Goal: Transaction & Acquisition: Book appointment/travel/reservation

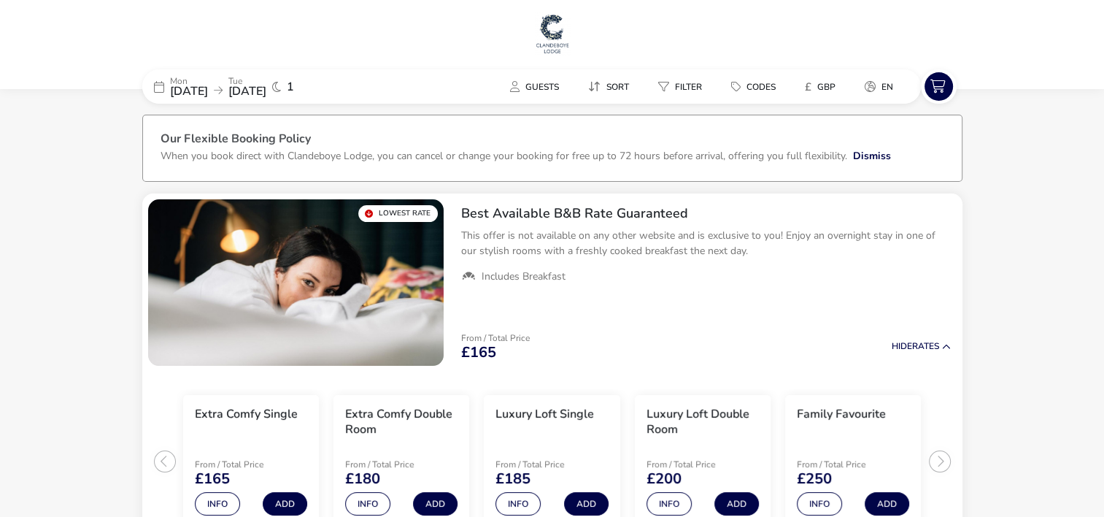
click at [208, 86] on span "[DATE]" at bounding box center [189, 91] width 38 height 16
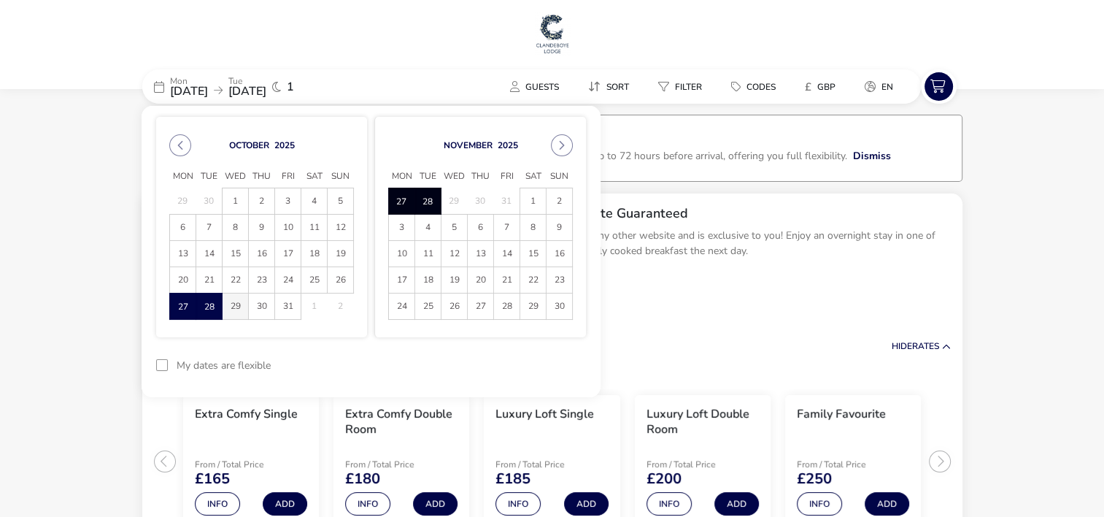
click at [233, 307] on span "29" at bounding box center [236, 306] width 26 height 26
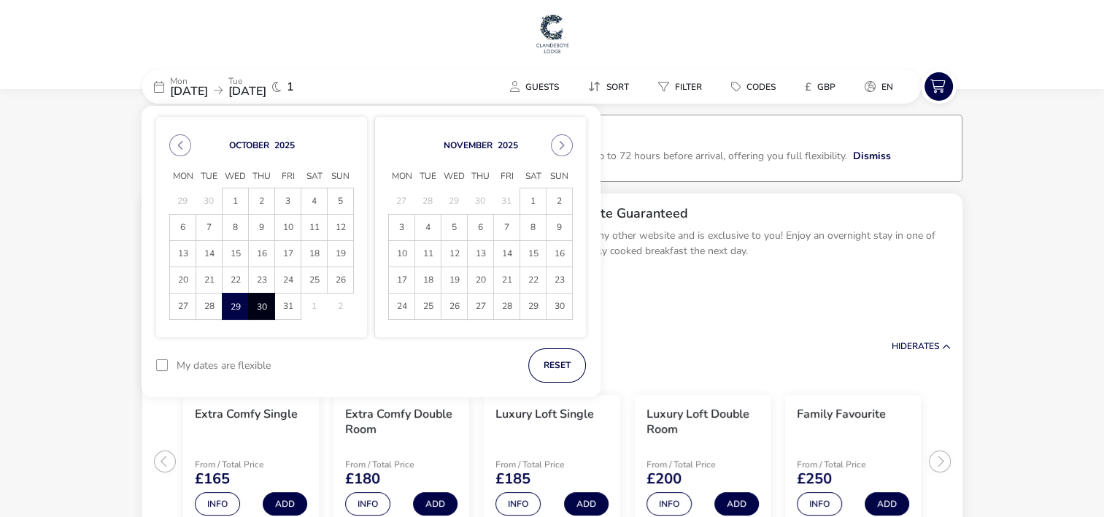
click at [266, 307] on span "30" at bounding box center [262, 306] width 26 height 26
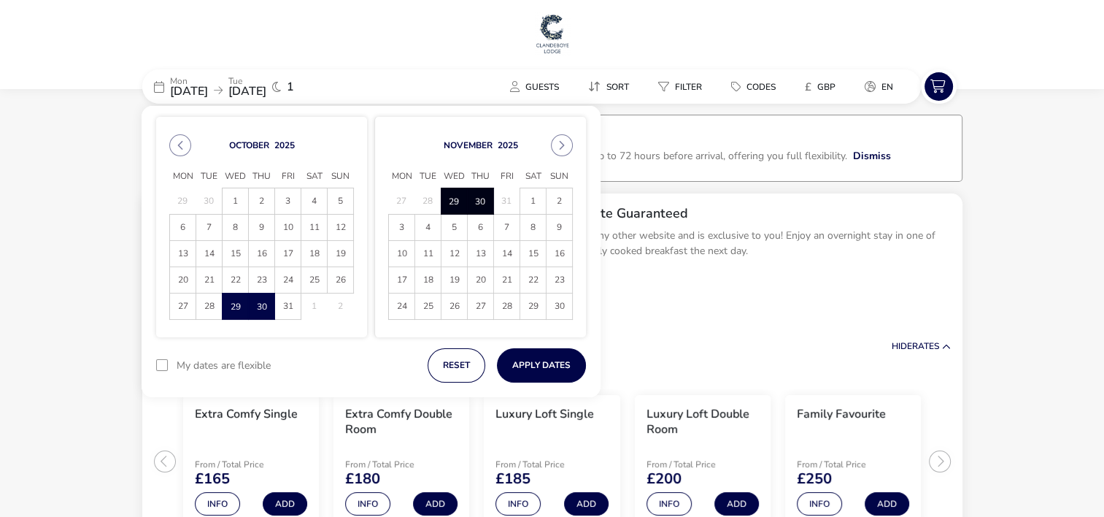
click at [234, 312] on span "29" at bounding box center [236, 306] width 26 height 26
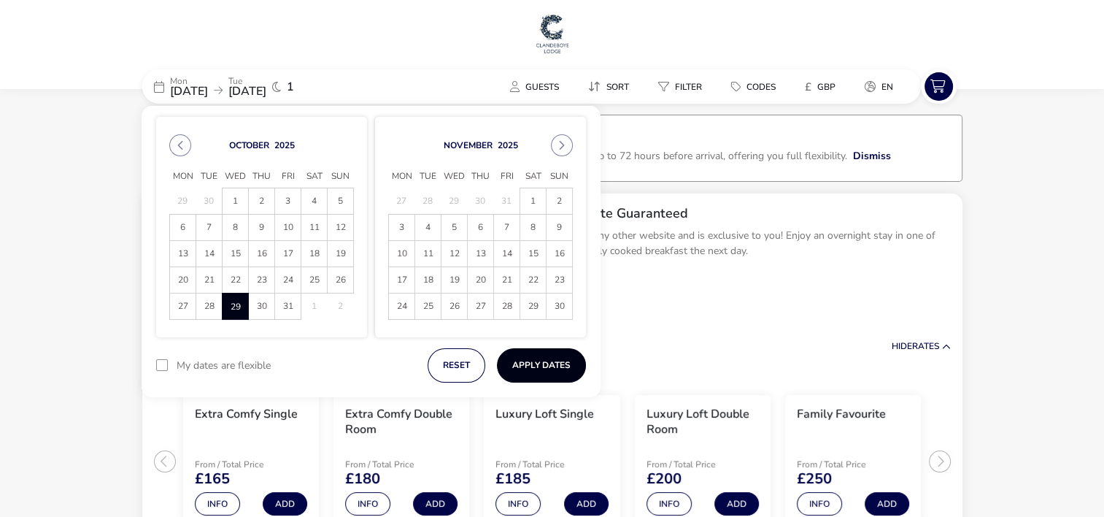
click at [530, 365] on button "Apply Dates" at bounding box center [541, 365] width 89 height 34
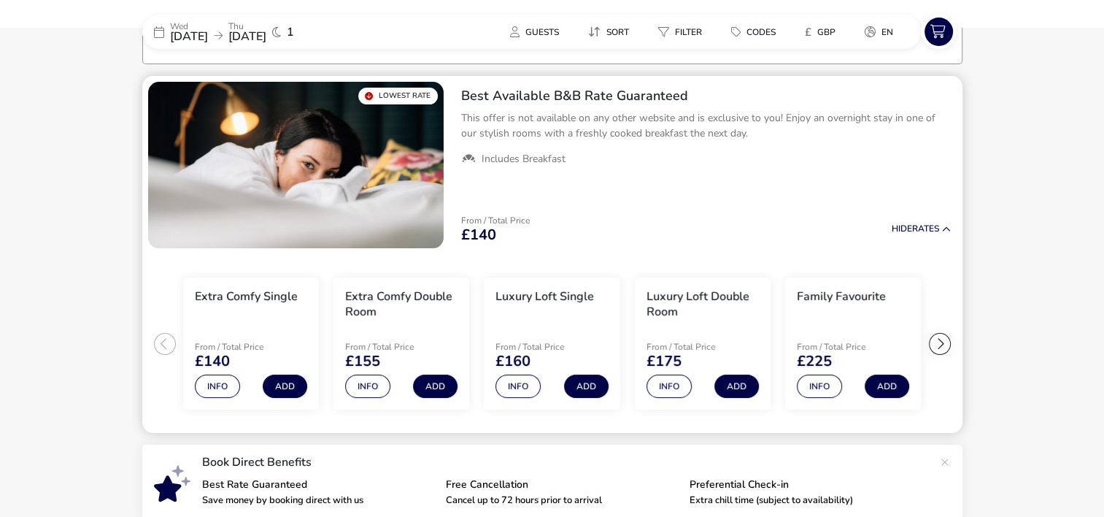
scroll to position [120, 0]
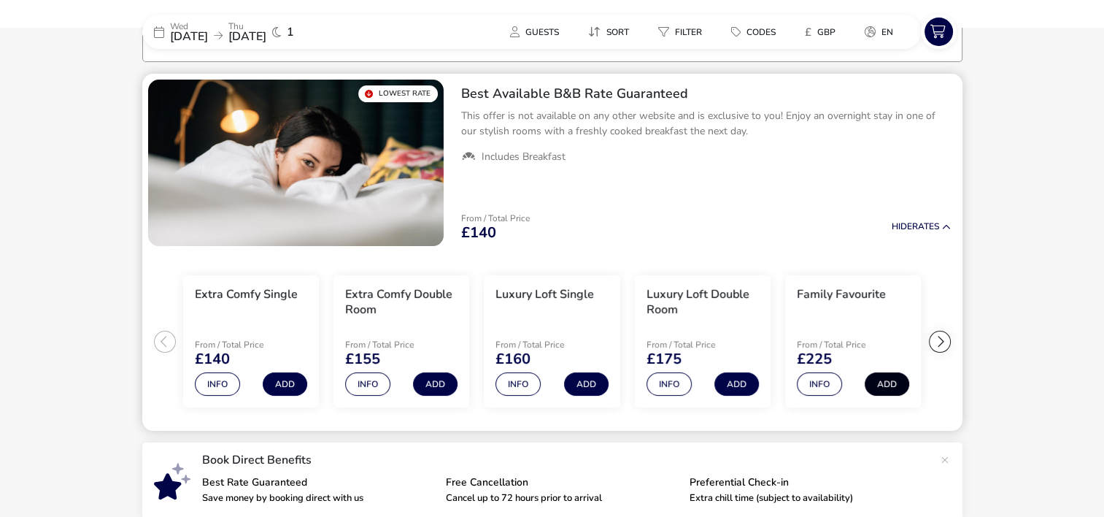
click at [891, 383] on button "Add" at bounding box center [887, 383] width 45 height 23
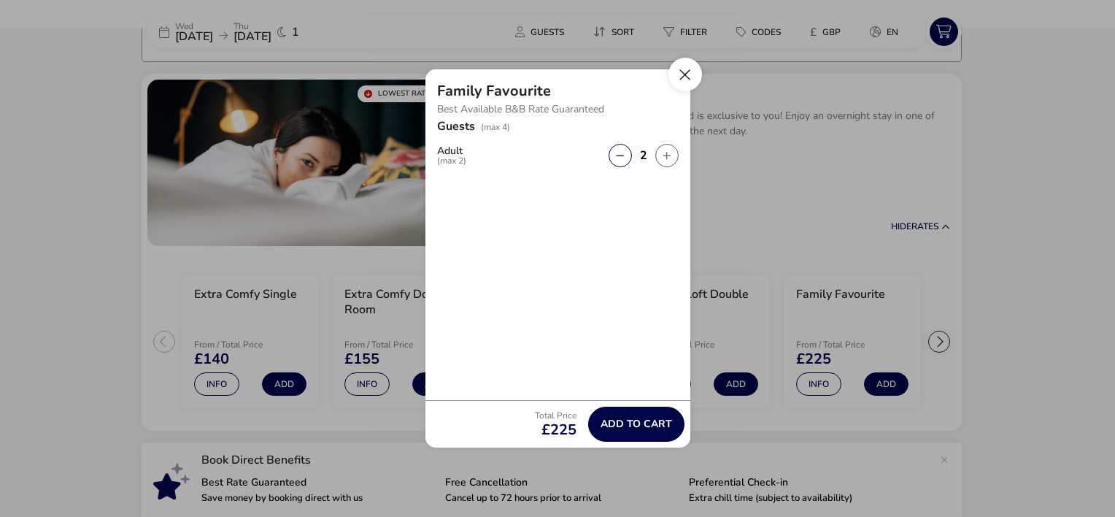
click at [690, 77] on button "Close" at bounding box center [686, 75] width 34 height 34
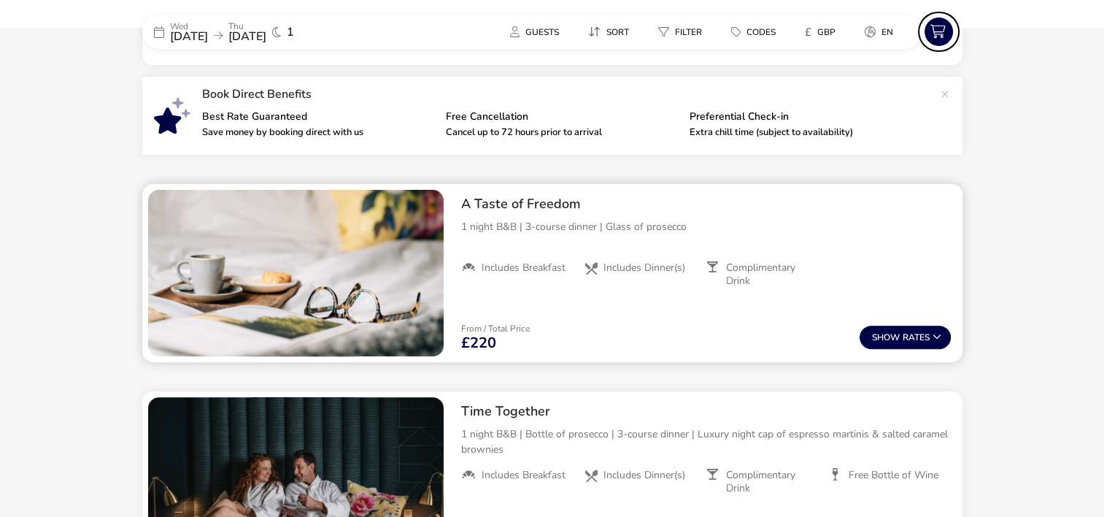
scroll to position [511, 0]
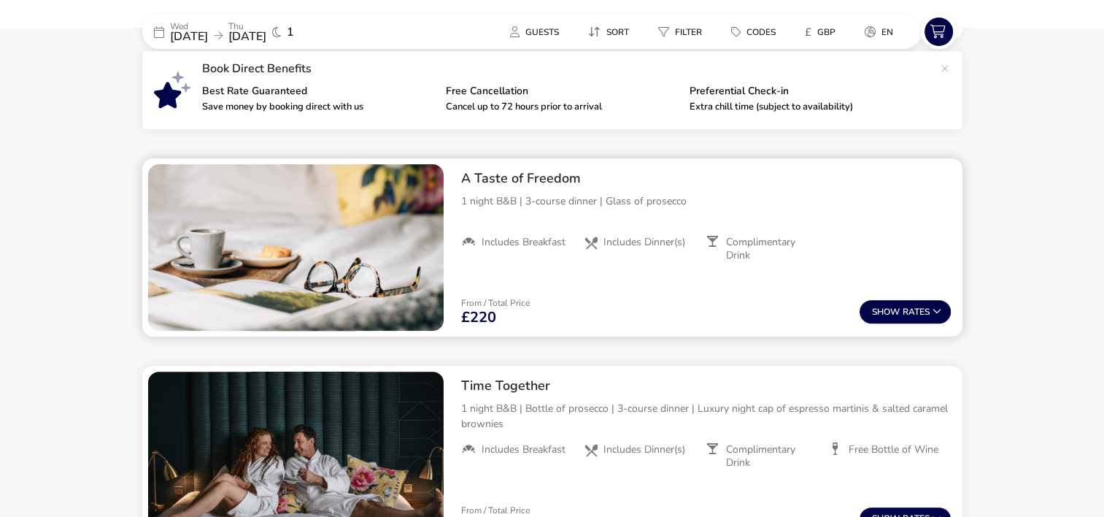
click at [666, 242] on span "Includes Dinner(s)" at bounding box center [645, 242] width 82 height 13
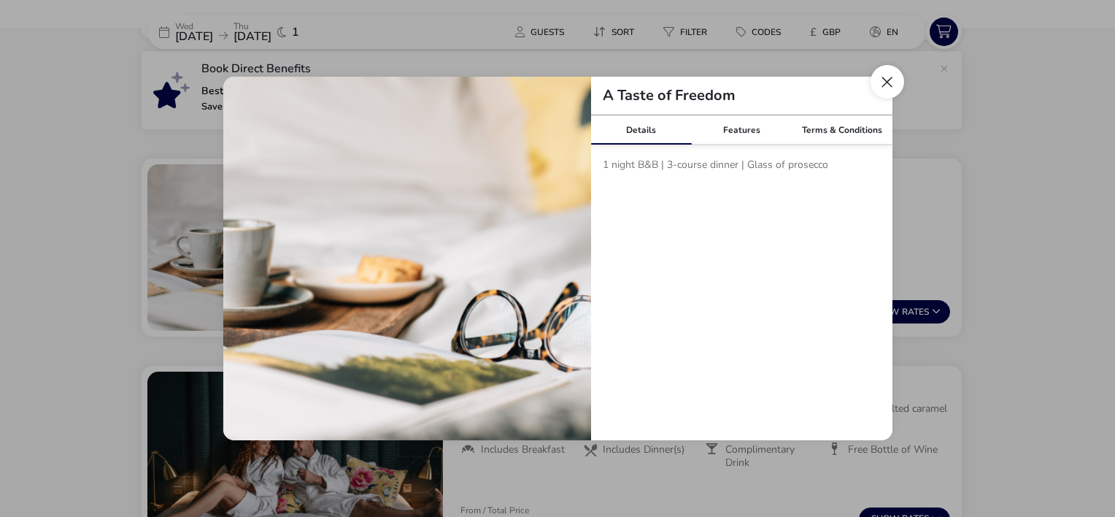
click at [885, 81] on button "Close modal" at bounding box center [888, 82] width 34 height 34
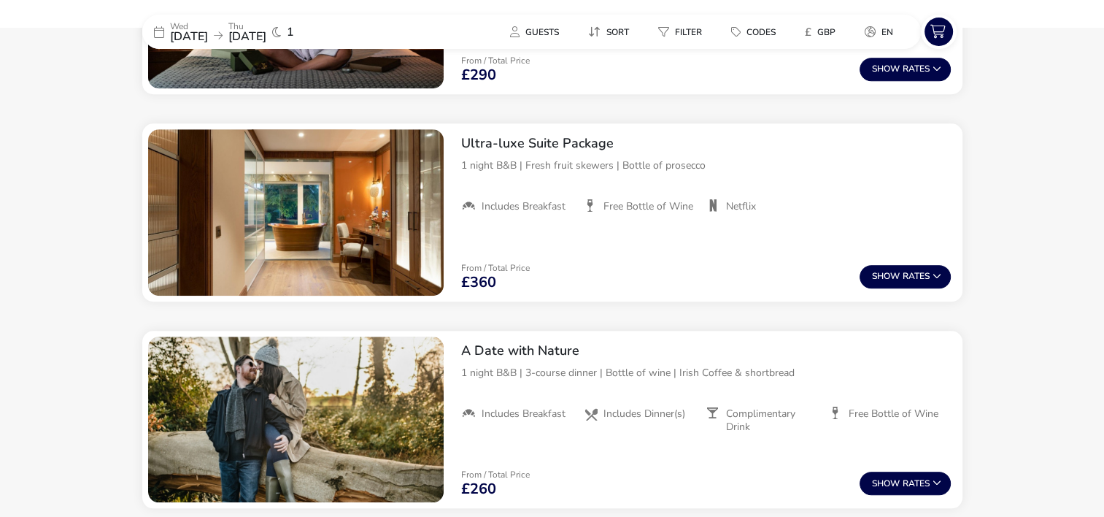
scroll to position [1022, 0]
